Goal: Navigation & Orientation: Find specific page/section

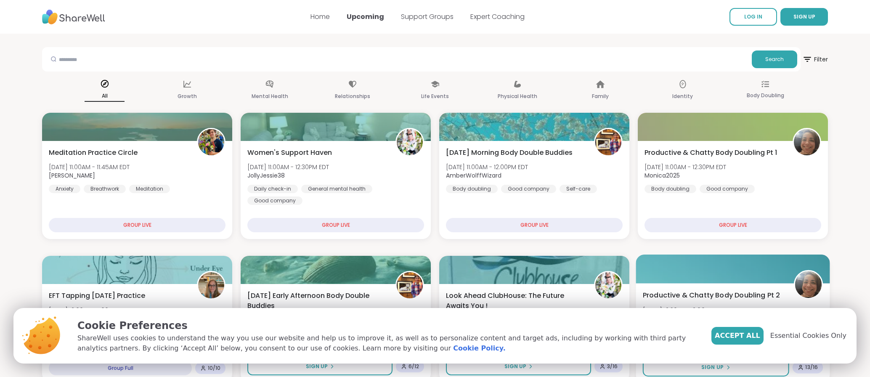
drag, startPoint x: 742, startPoint y: 340, endPoint x: 747, endPoint y: 352, distance: 13.2
click at [742, 340] on span "Accept All" at bounding box center [737, 336] width 45 height 10
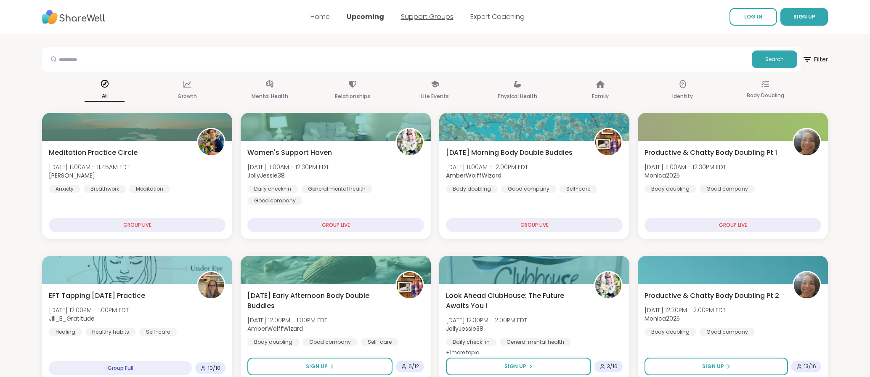
click at [419, 15] on link "Support Groups" at bounding box center [427, 17] width 53 height 10
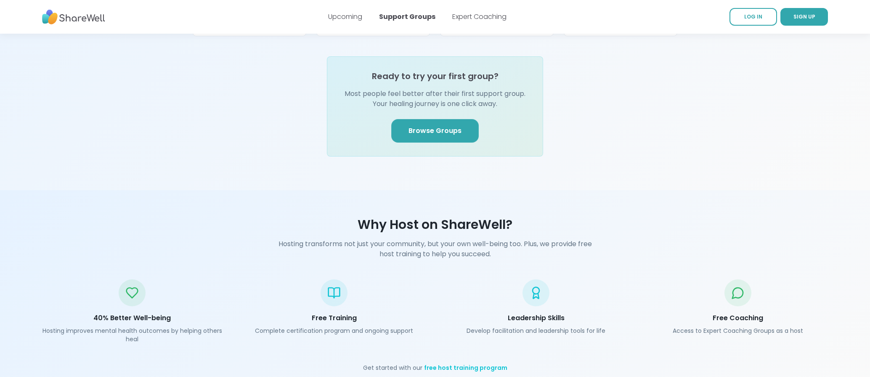
scroll to position [1077, 0]
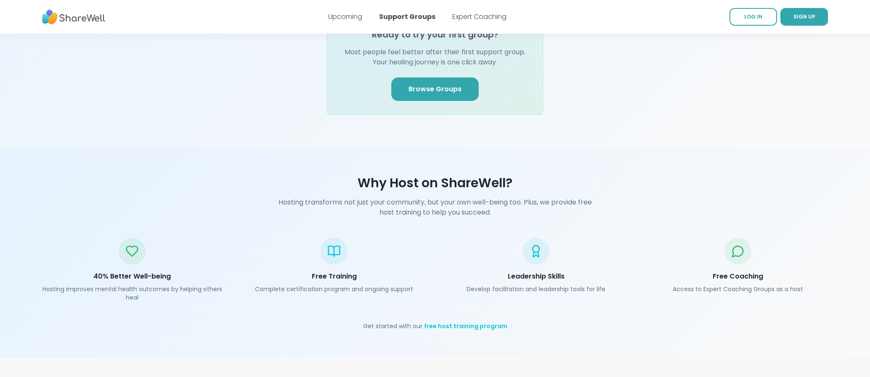
click at [62, 18] on img at bounding box center [73, 16] width 63 height 23
